Goal: Information Seeking & Learning: Learn about a topic

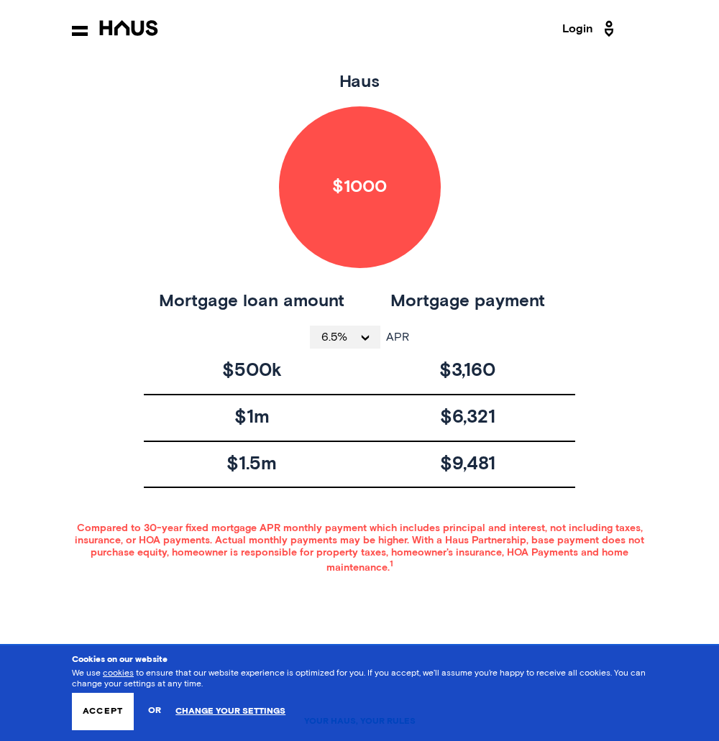
scroll to position [946, 0]
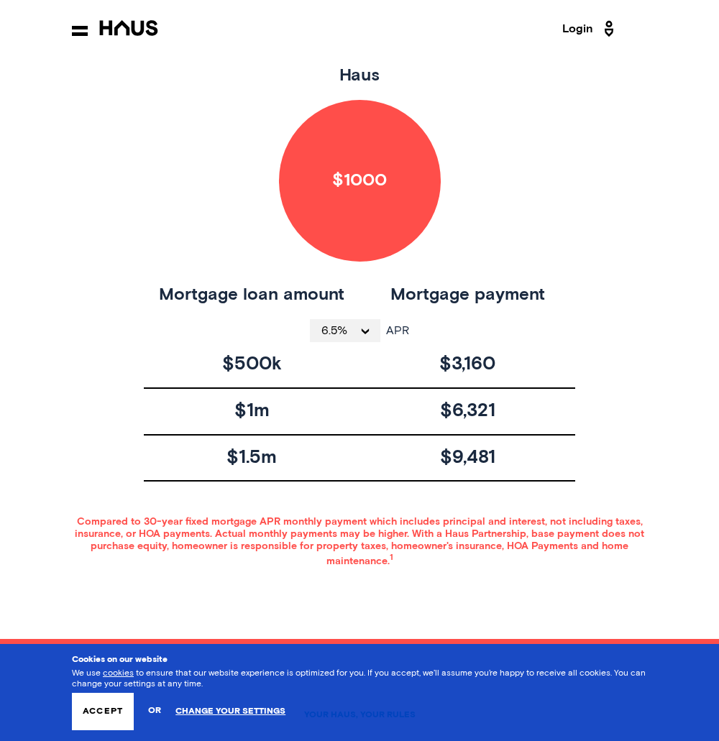
click at [358, 332] on span "6.5%" at bounding box center [339, 330] width 37 height 11
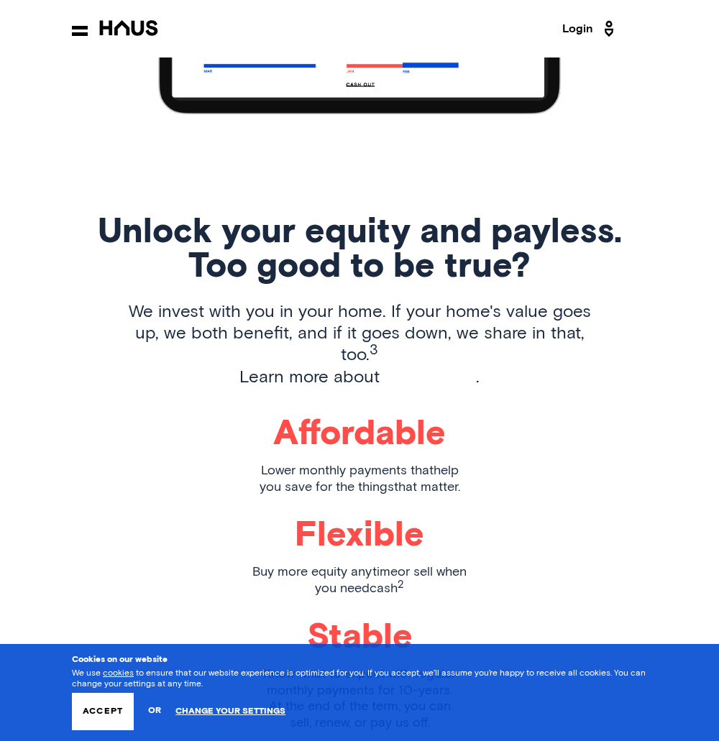
scroll to position [2042, 0]
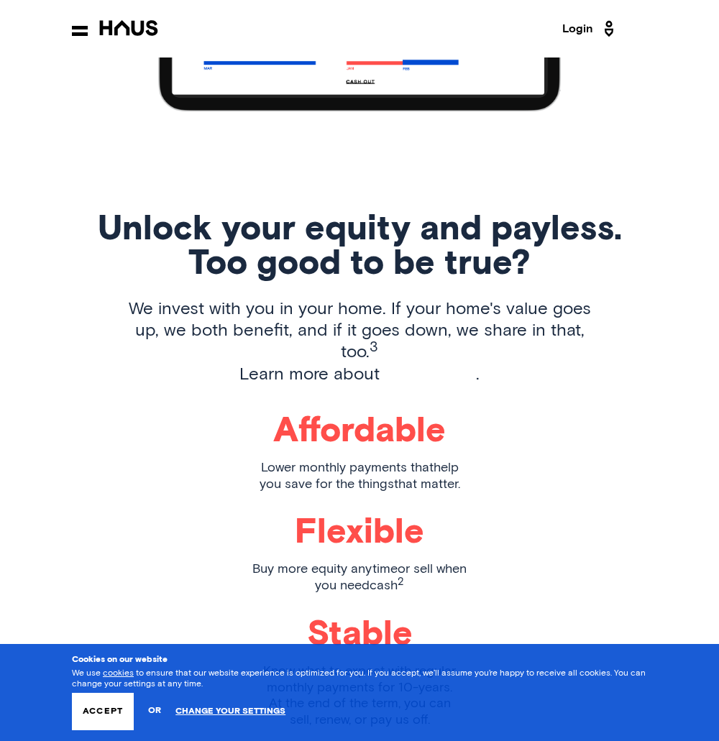
click at [83, 711] on button "Accept" at bounding box center [103, 711] width 62 height 37
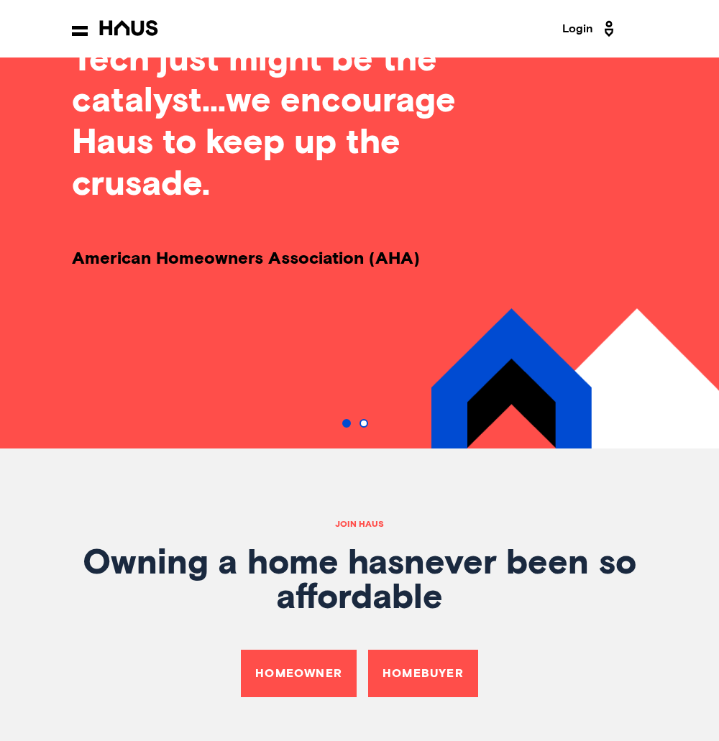
scroll to position [5734, 0]
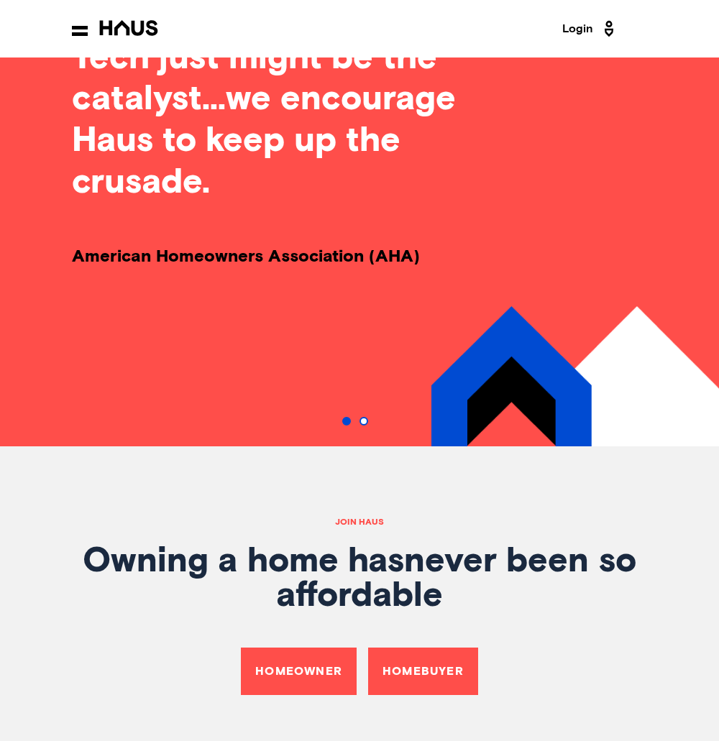
click at [389, 647] on link "Homebuyer" at bounding box center [423, 670] width 110 height 47
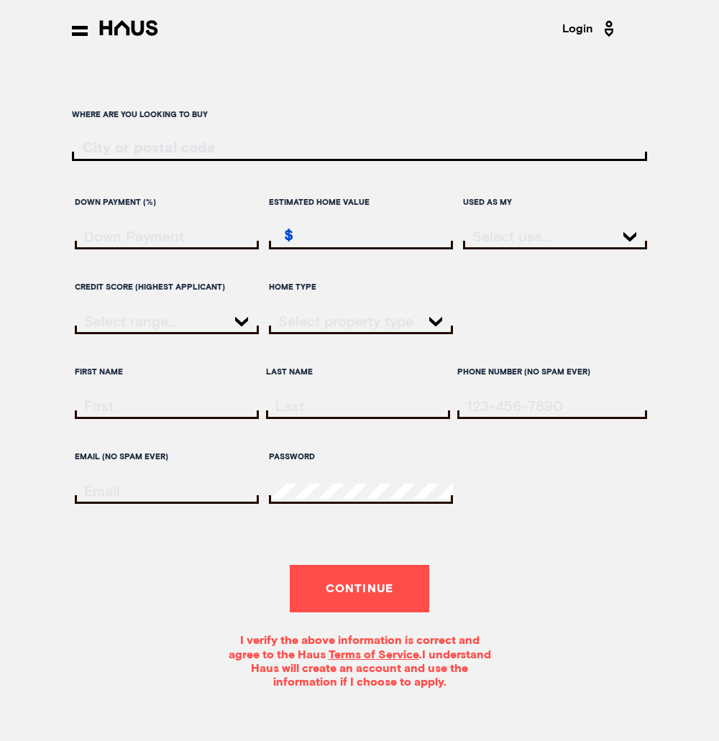
click at [73, 22] on div at bounding box center [116, 29] width 89 height 18
click at [80, 31] on icon at bounding box center [80, 31] width 16 height 10
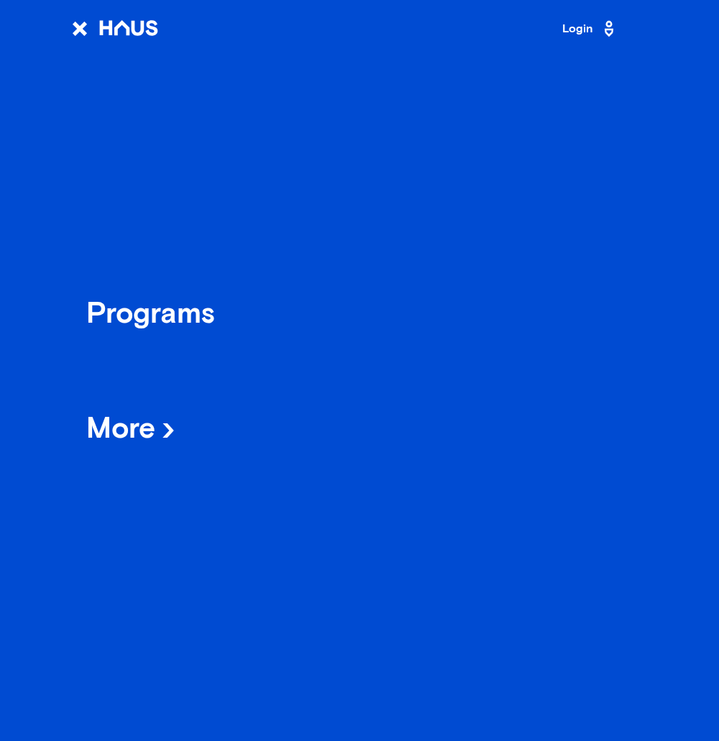
click at [166, 305] on div "Programs" at bounding box center [150, 315] width 129 height 25
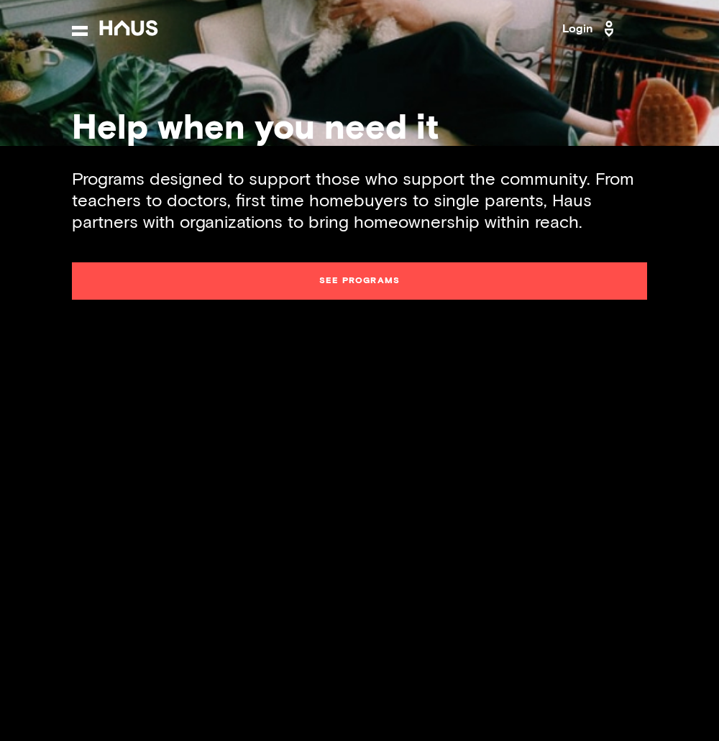
click at [343, 271] on link "See programs" at bounding box center [359, 280] width 575 height 37
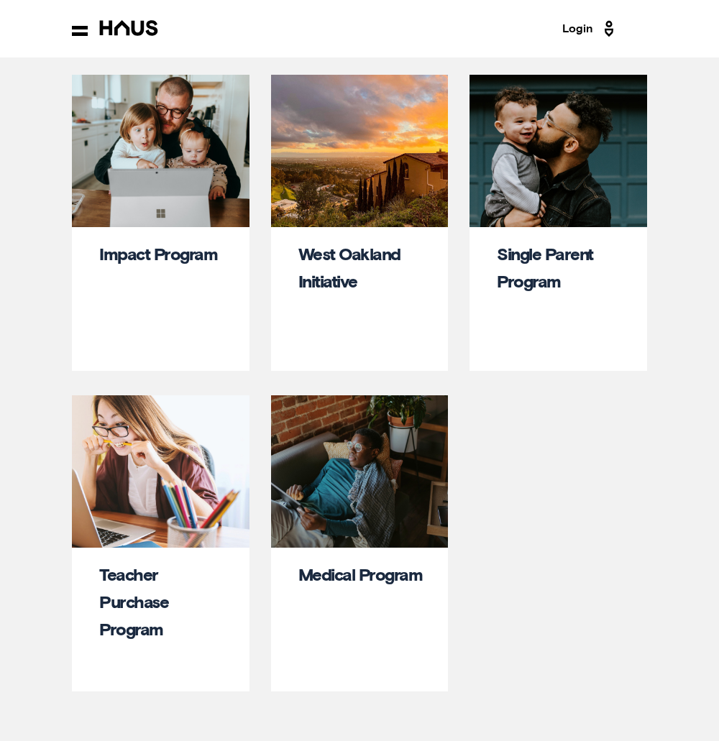
click at [532, 272] on div "Single Parent Program" at bounding box center [561, 296] width 129 height 111
click at [540, 203] on div at bounding box center [557, 151] width 177 height 152
click at [528, 289] on link "Single Parent Program" at bounding box center [545, 268] width 96 height 45
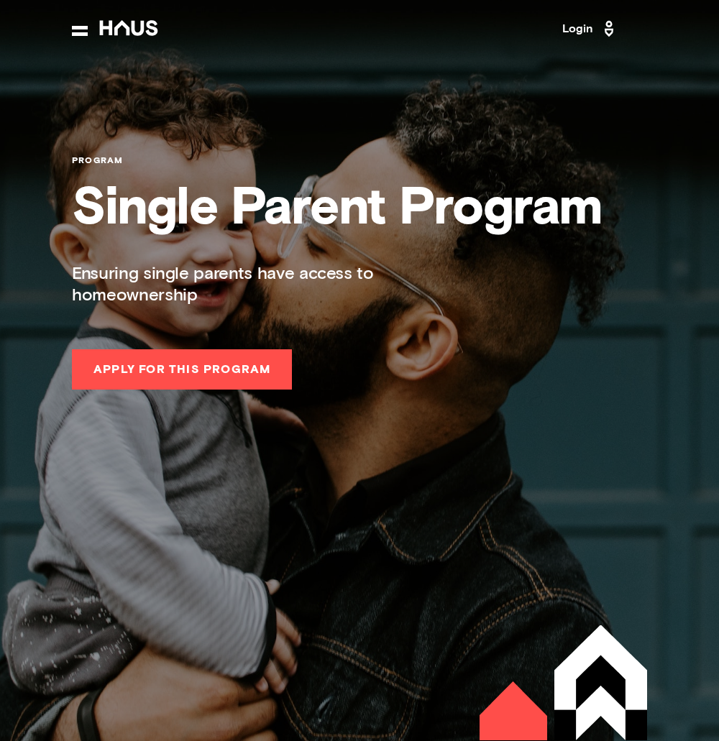
click at [75, 27] on icon at bounding box center [80, 31] width 16 height 10
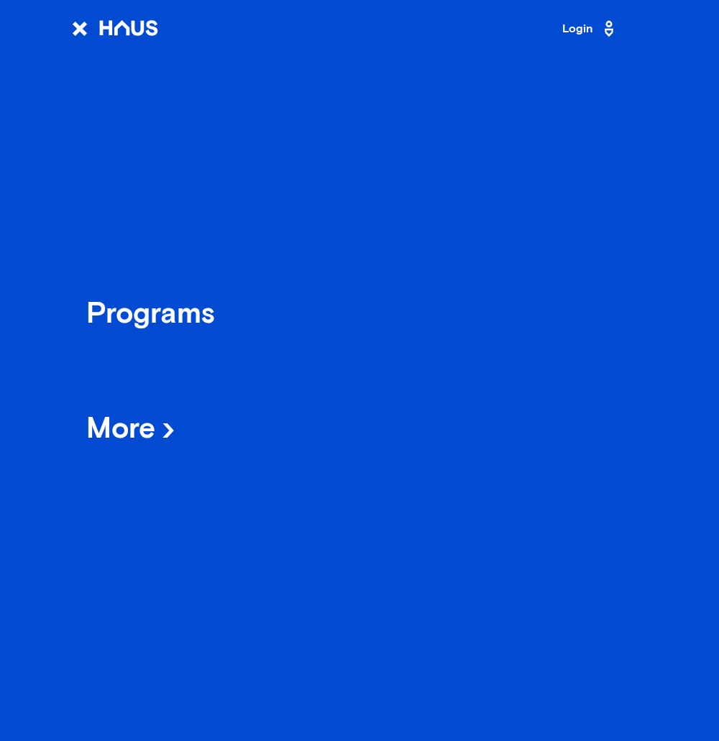
click at [130, 429] on span "More" at bounding box center [130, 431] width 89 height 29
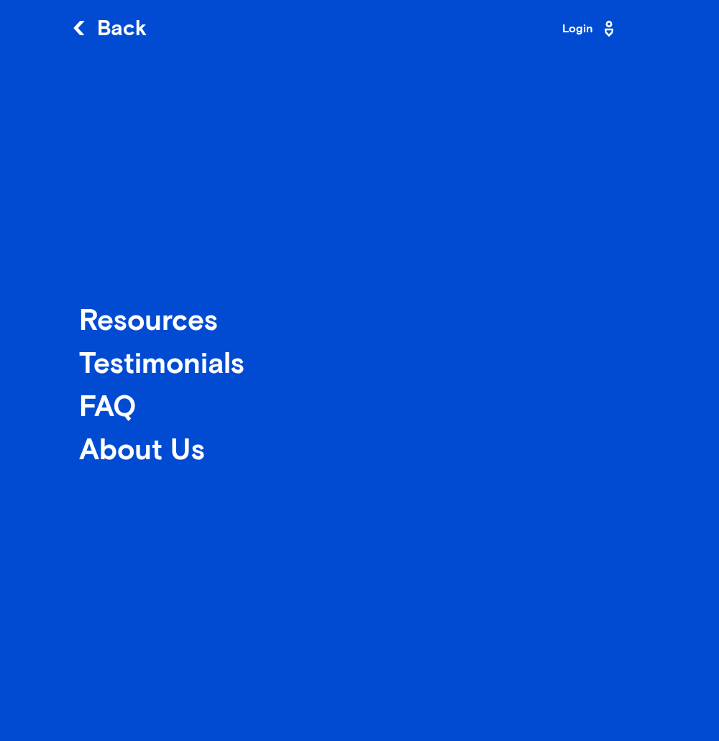
click at [123, 365] on div "Testimonials" at bounding box center [161, 365] width 165 height 25
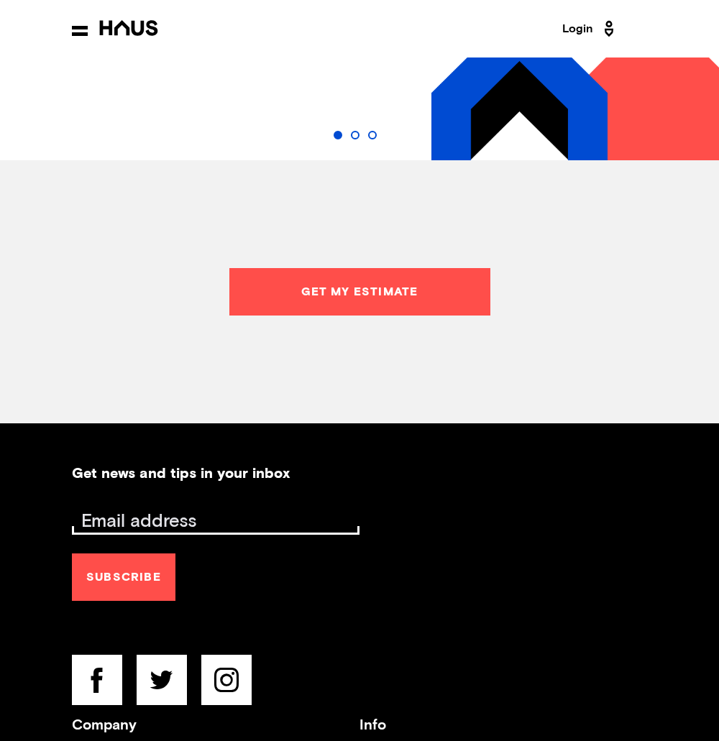
scroll to position [1888, 0]
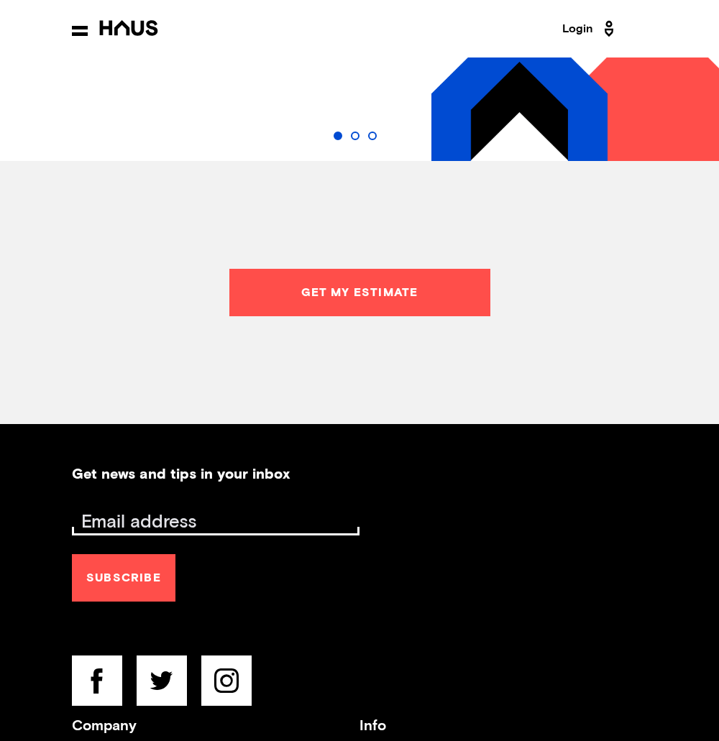
click at [347, 303] on link "Get my estimate" at bounding box center [359, 292] width 261 height 47
